Goal: Task Accomplishment & Management: Use online tool/utility

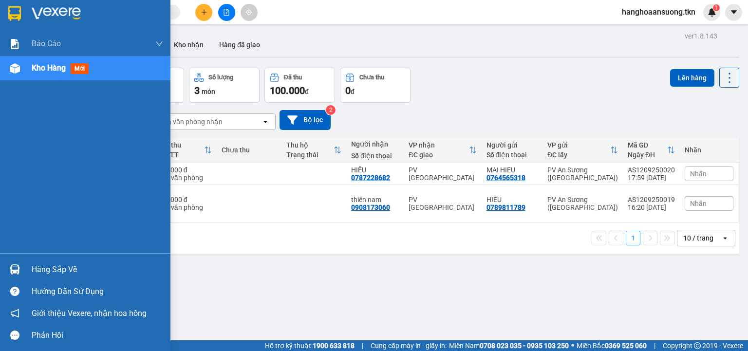
click at [18, 7] on img at bounding box center [14, 13] width 13 height 15
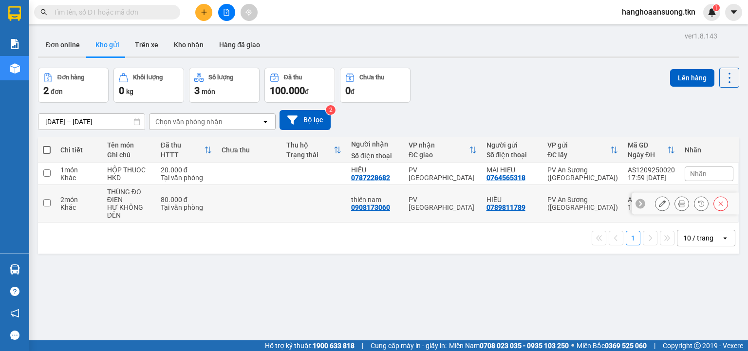
click at [467, 209] on td "PV [GEOGRAPHIC_DATA]" at bounding box center [442, 203] width 77 height 37
checkbox input "true"
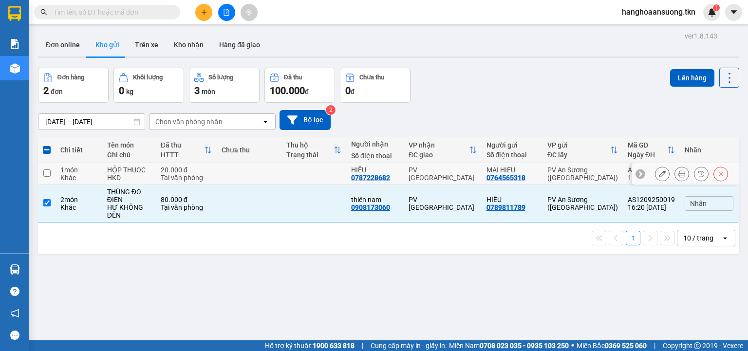
click at [472, 169] on td "PV [GEOGRAPHIC_DATA]" at bounding box center [442, 174] width 77 height 22
checkbox input "true"
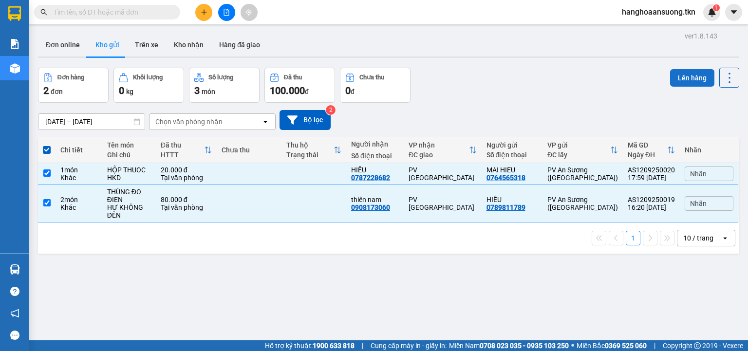
click at [689, 78] on button "Lên hàng" at bounding box center [692, 78] width 44 height 18
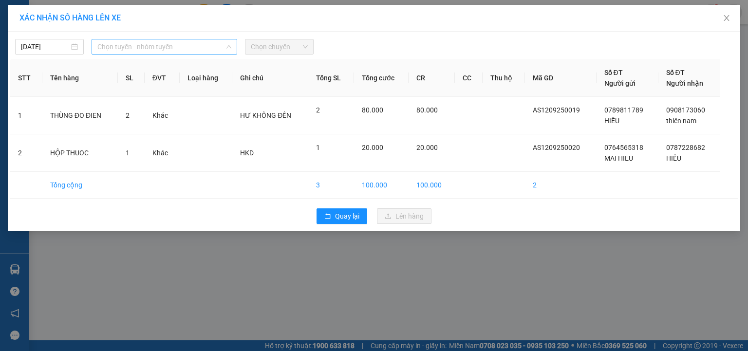
click at [134, 48] on span "Chọn tuyến - nhóm tuyến" at bounding box center [164, 46] width 134 height 15
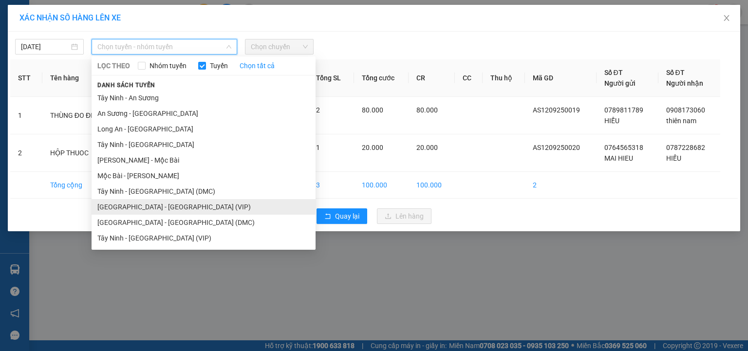
click at [181, 205] on li "[GEOGRAPHIC_DATA] - [GEOGRAPHIC_DATA] (VIP)" at bounding box center [204, 207] width 224 height 16
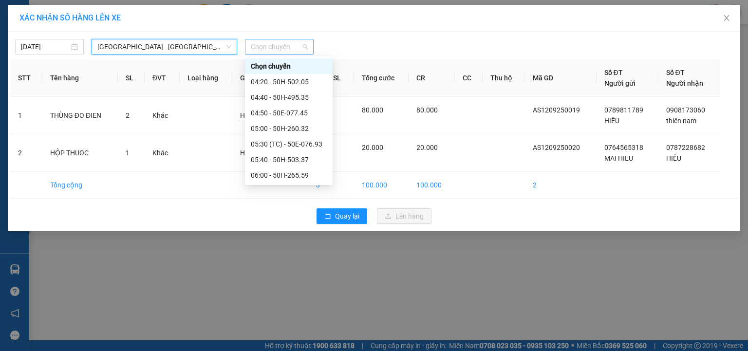
click at [283, 48] on span "Chọn chuyến" at bounding box center [279, 46] width 57 height 15
click at [296, 80] on div "04:20 - 50H-502.05" at bounding box center [289, 81] width 76 height 11
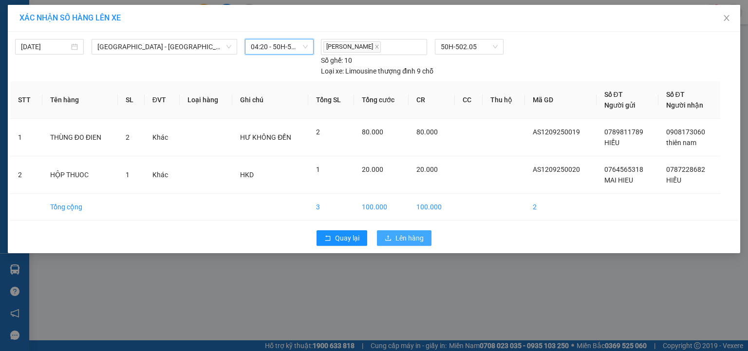
click at [401, 236] on span "Lên hàng" at bounding box center [409, 238] width 28 height 11
